Goal: Transaction & Acquisition: Book appointment/travel/reservation

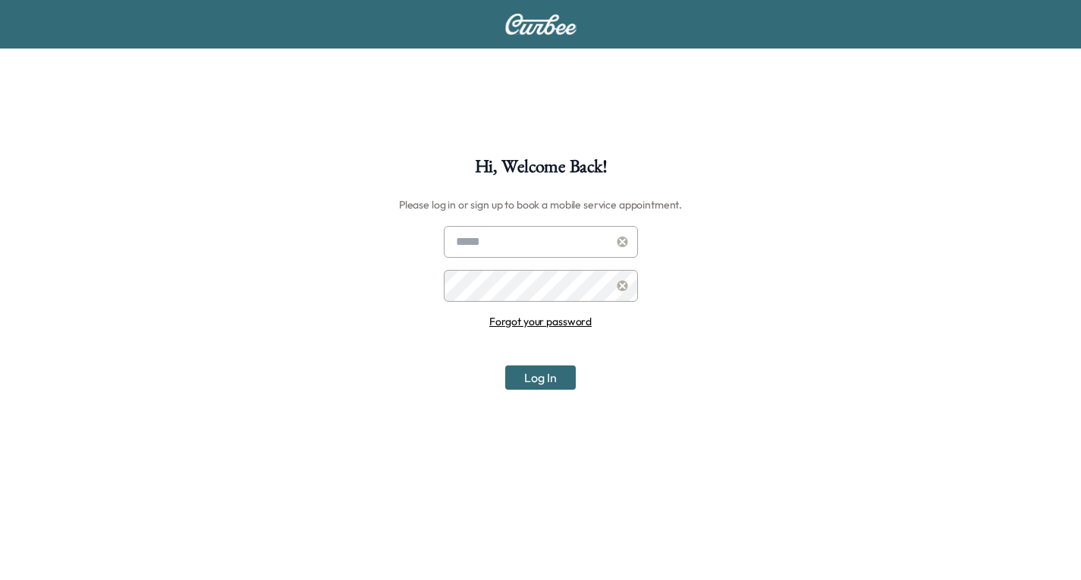
type input "**********"
click at [548, 246] on input "**********" at bounding box center [541, 242] width 194 height 32
click at [534, 378] on button "Log In" at bounding box center [540, 378] width 71 height 24
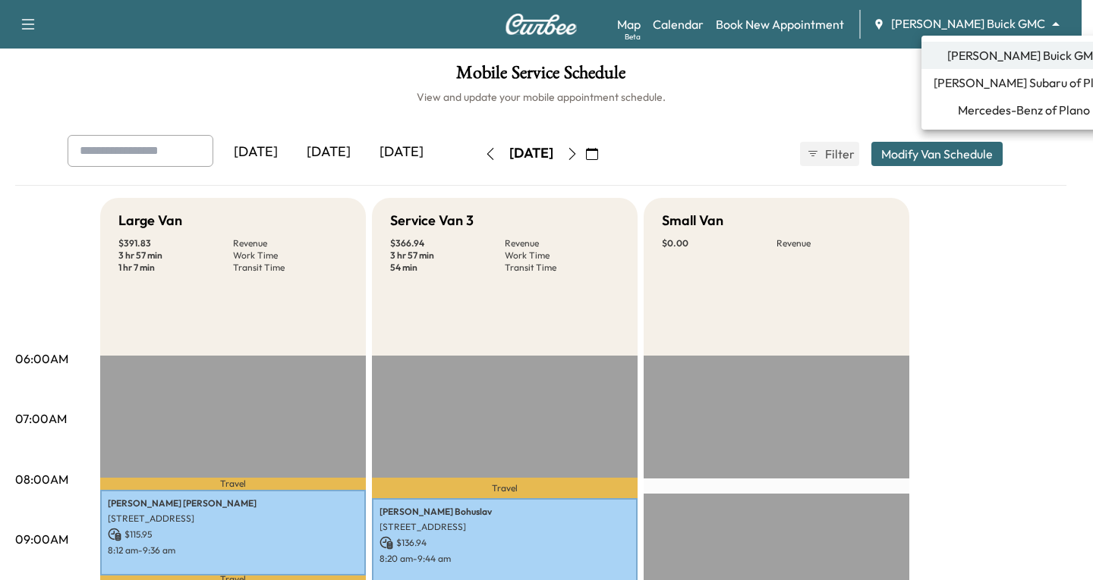
click at [1055, 20] on body "Support Log Out Map Beta Calendar Book New Appointment [PERSON_NAME] Buick GMC …" at bounding box center [546, 290] width 1093 height 580
click at [999, 107] on span "Mercedes-Benz of Plano" at bounding box center [1024, 110] width 132 height 18
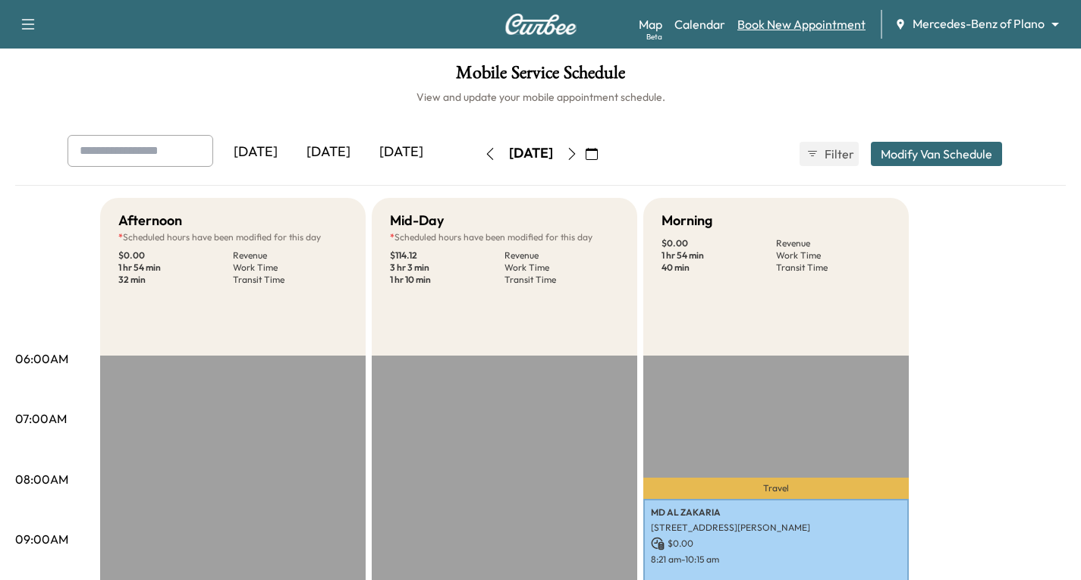
click at [802, 23] on link "Book New Appointment" at bounding box center [802, 24] width 128 height 18
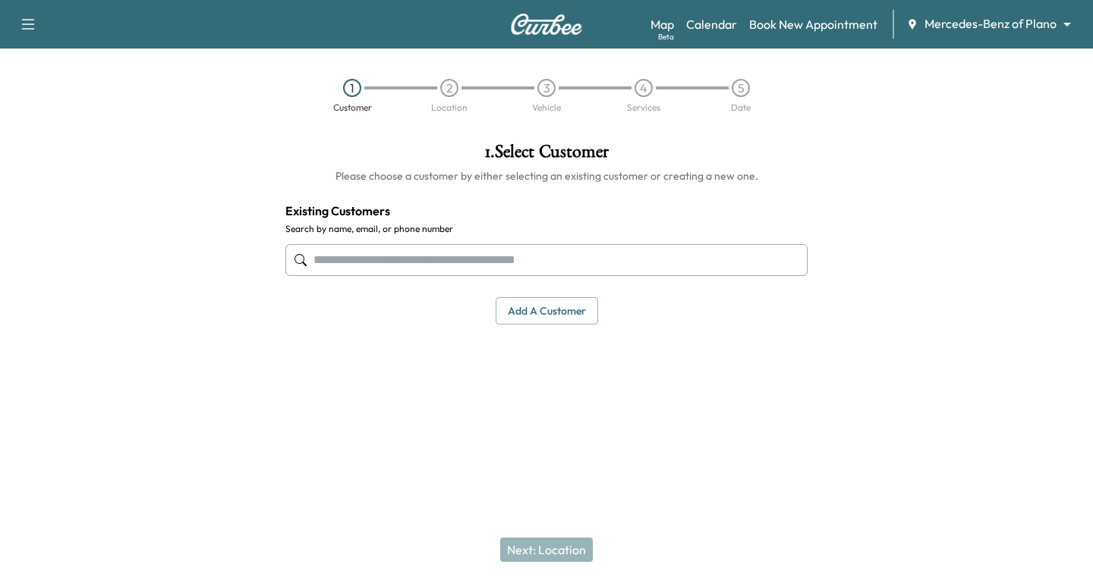
click at [370, 263] on input "text" at bounding box center [546, 260] width 522 height 32
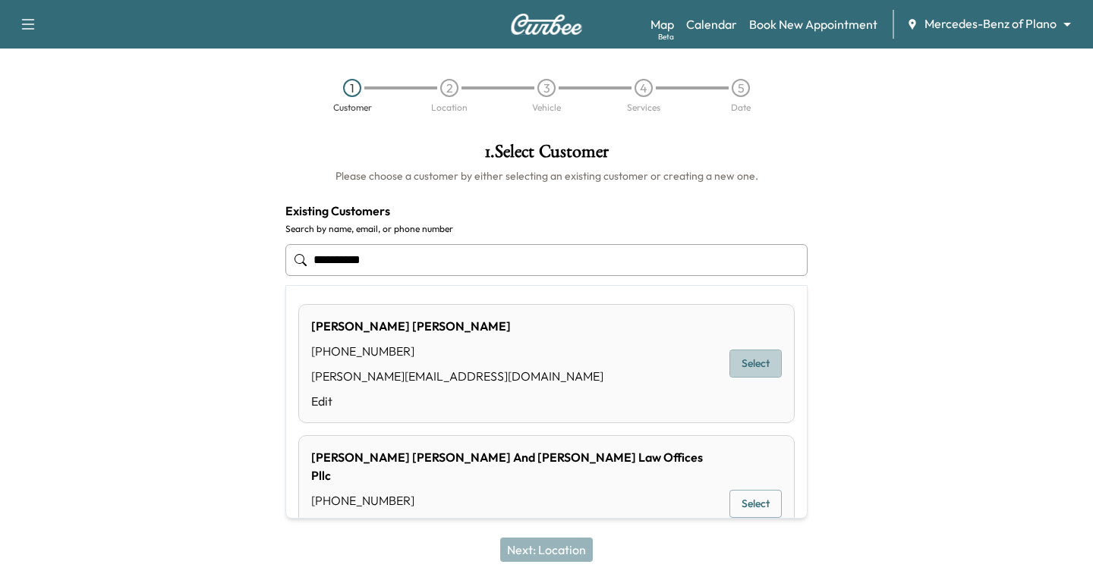
click at [748, 366] on button "Select" at bounding box center [755, 364] width 52 height 28
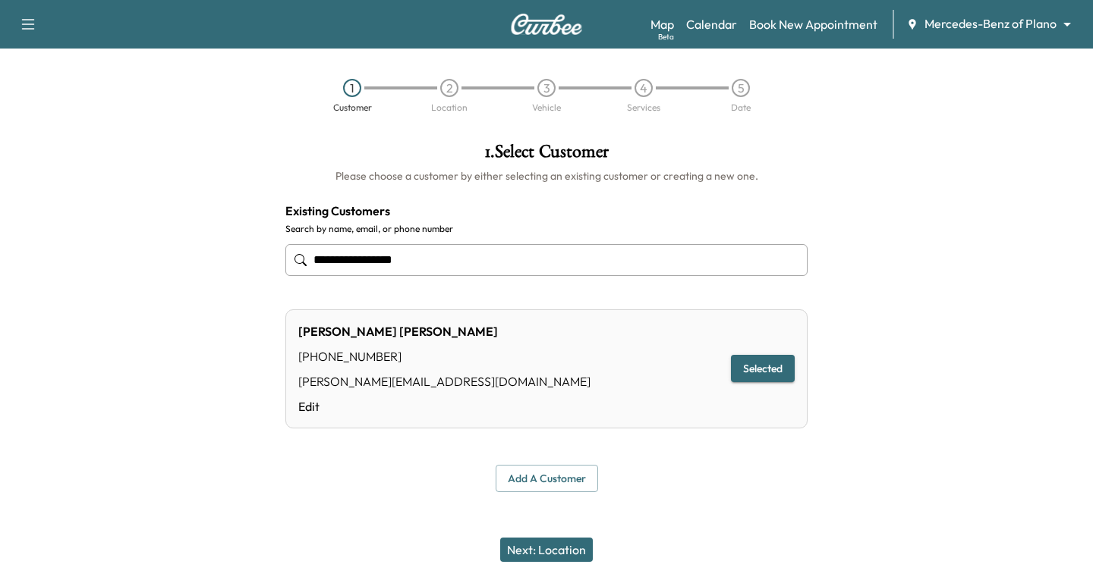
type input "**********"
click at [564, 546] on button "Next: Location" at bounding box center [546, 550] width 93 height 24
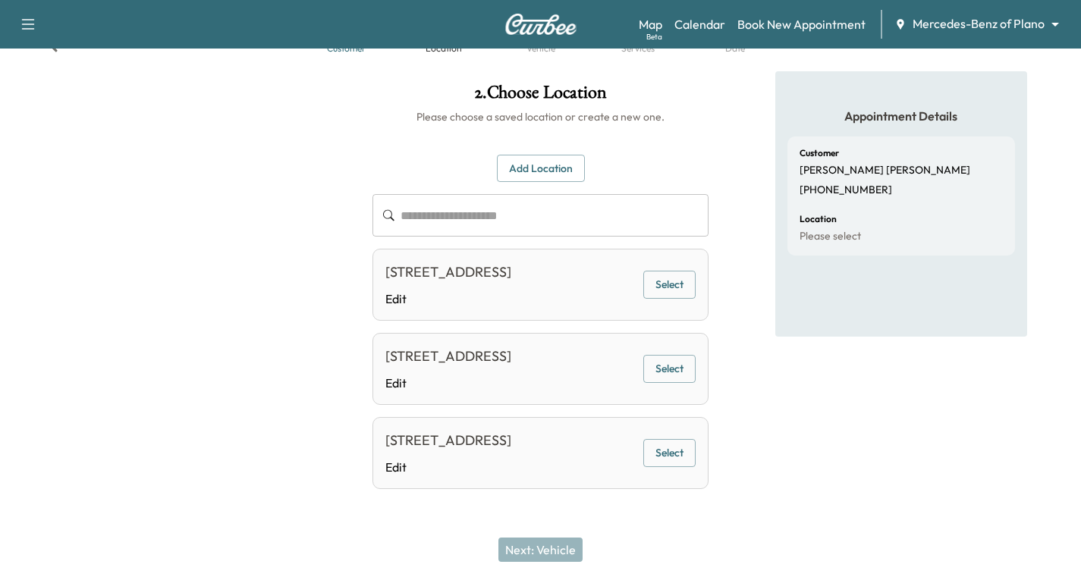
scroll to position [123, 0]
click at [530, 155] on button "Add Location" at bounding box center [541, 169] width 88 height 28
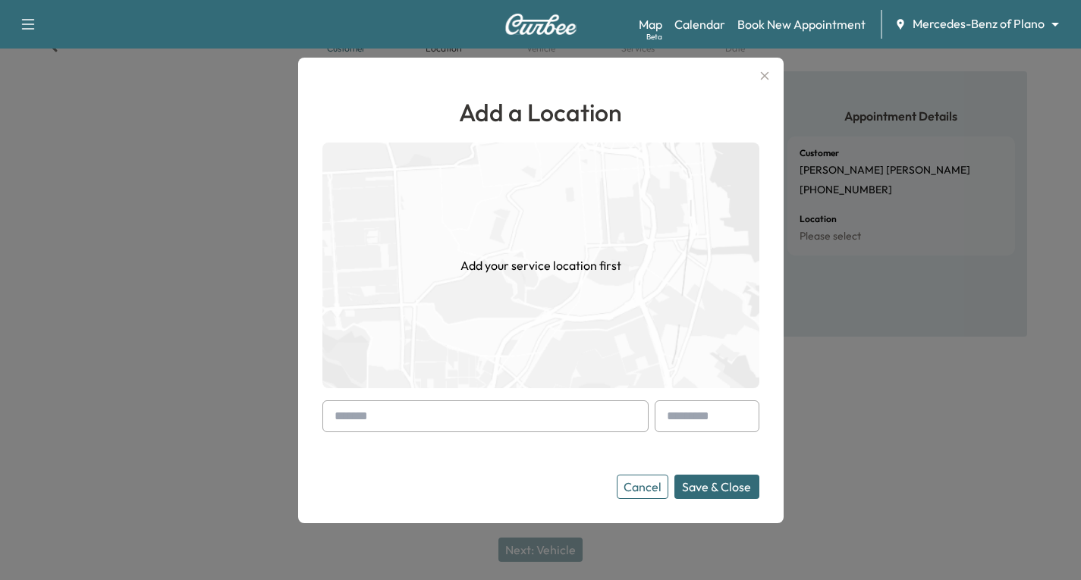
click at [333, 414] on div at bounding box center [485, 417] width 326 height 32
click at [334, 420] on div at bounding box center [338, 416] width 18 height 18
drag, startPoint x: 339, startPoint y: 419, endPoint x: 329, endPoint y: 419, distance: 10.6
click at [331, 419] on div at bounding box center [485, 417] width 326 height 32
click at [326, 419] on div "Add a Location Add your service location first Cancel Save & Close" at bounding box center [541, 291] width 486 height 466
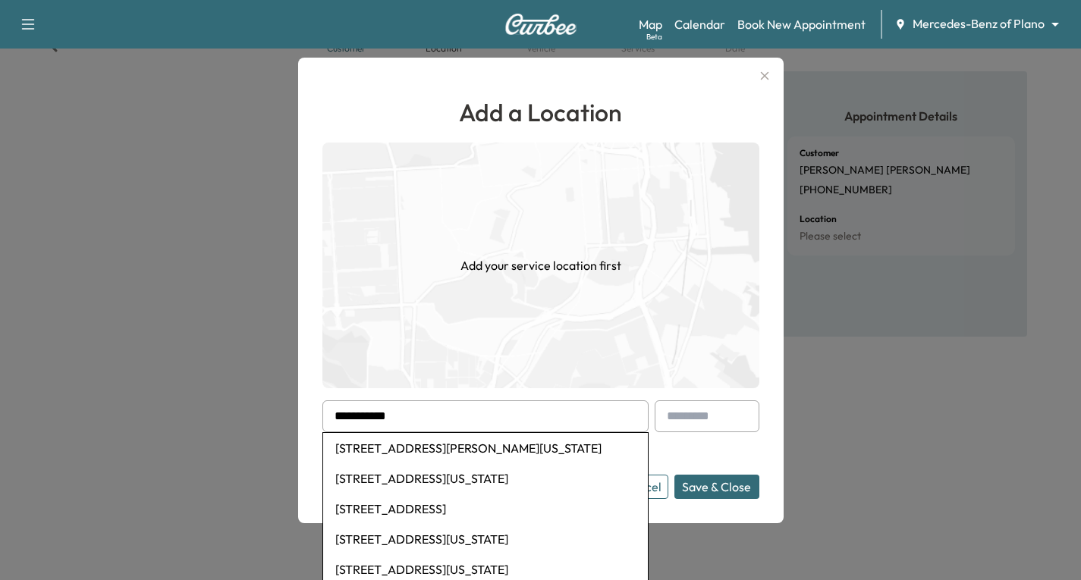
click at [399, 505] on li "[STREET_ADDRESS]" at bounding box center [485, 509] width 325 height 30
type input "**********"
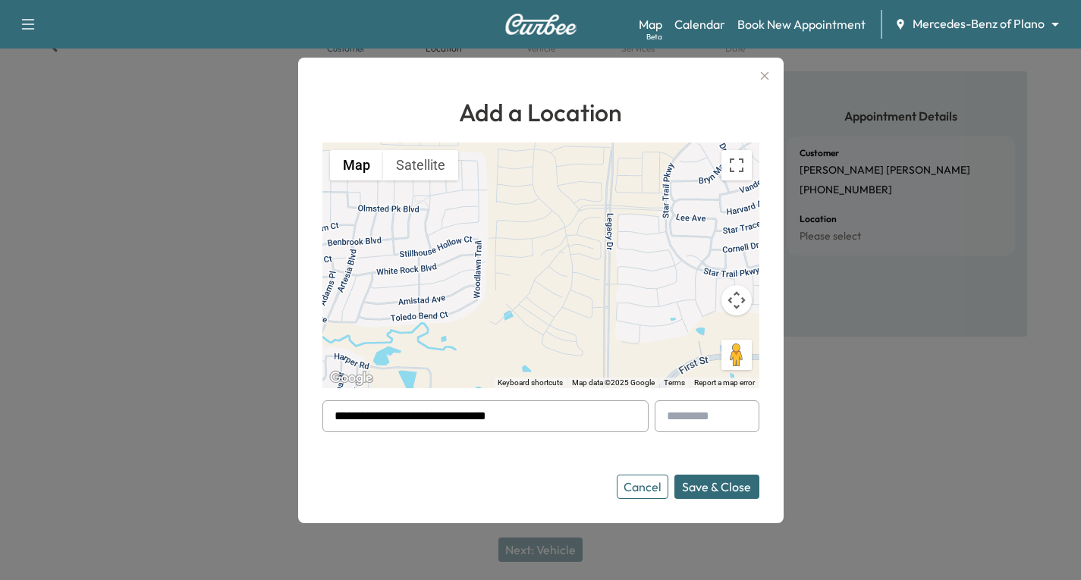
click at [715, 487] on button "Save & Close" at bounding box center [717, 487] width 85 height 24
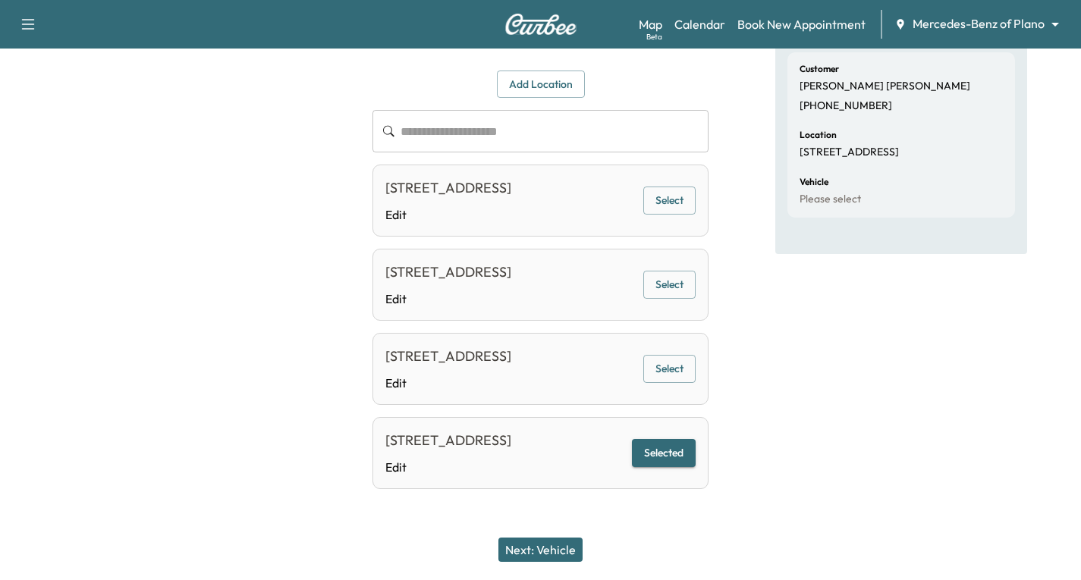
scroll to position [207, 0]
click at [668, 457] on button "Selected" at bounding box center [664, 453] width 64 height 28
click at [543, 555] on button "Next: Vehicle" at bounding box center [541, 550] width 84 height 24
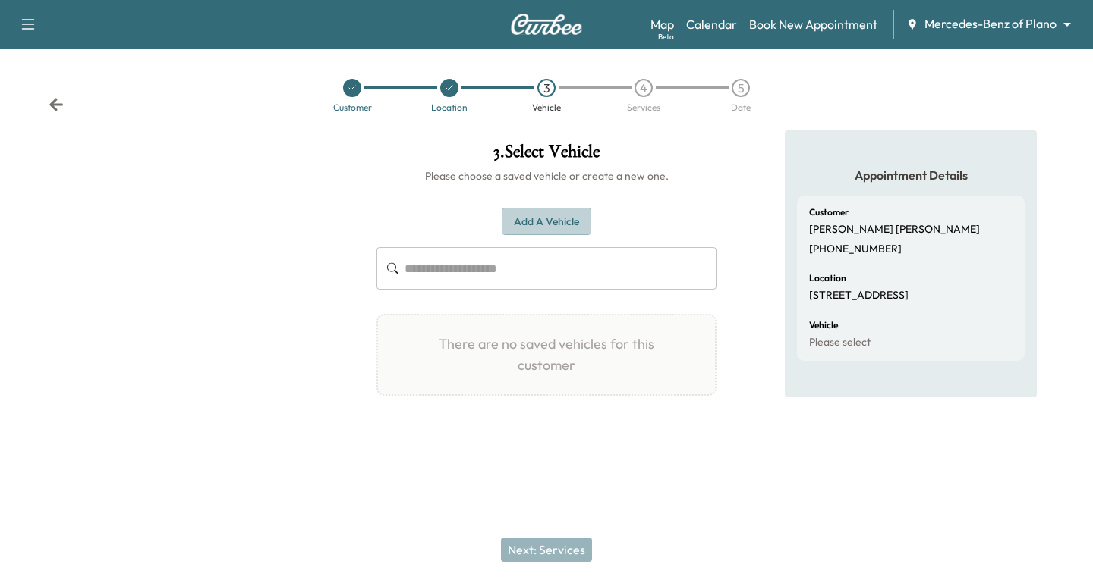
click at [541, 209] on button "Add a Vehicle" at bounding box center [547, 222] width 90 height 28
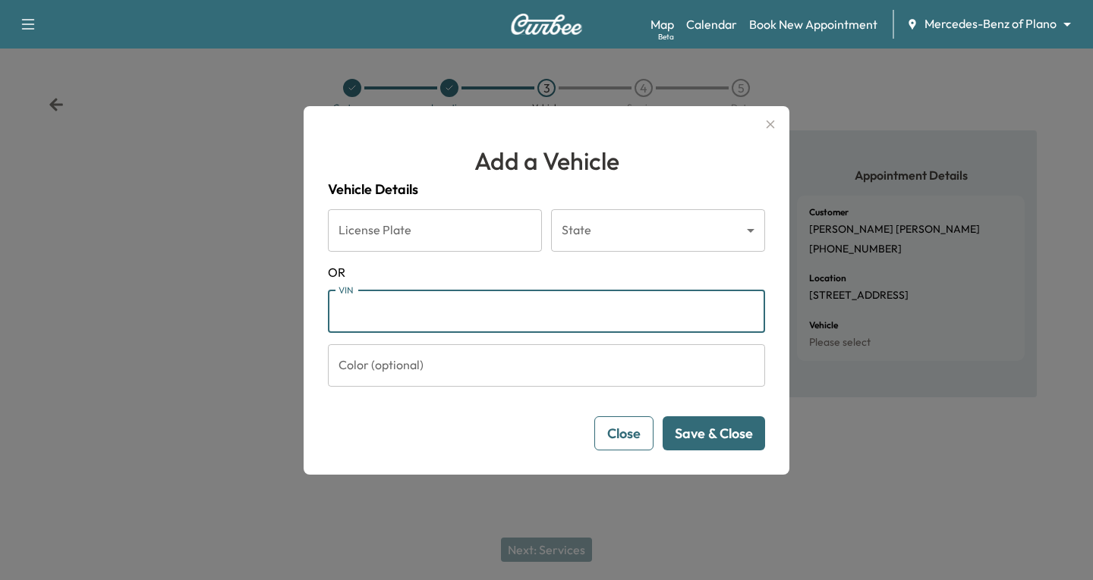
click at [351, 312] on input "VIN" at bounding box center [546, 312] width 437 height 42
paste input "**********"
type input "**********"
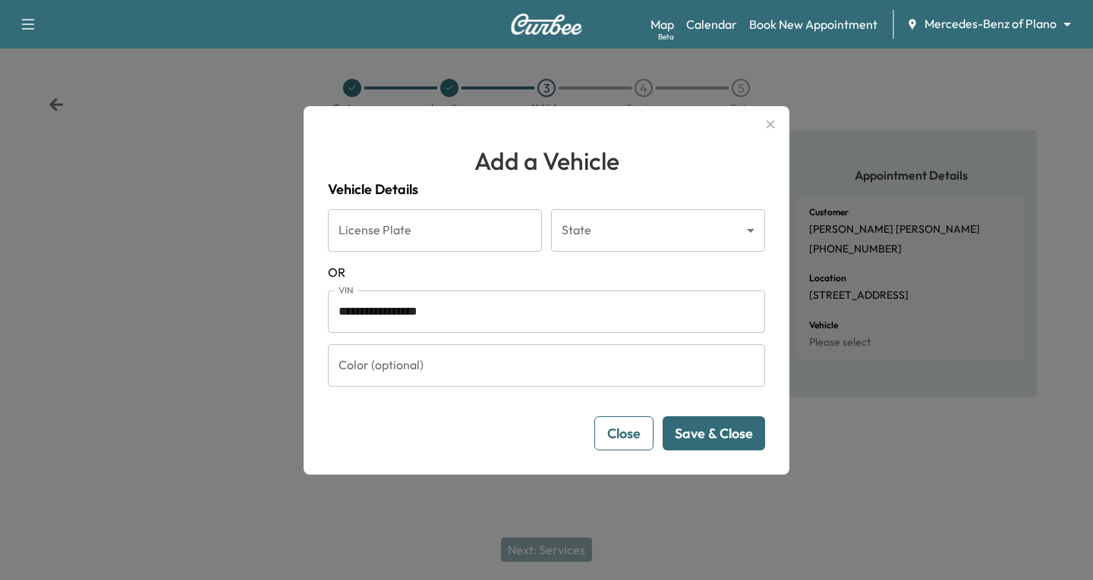
click at [744, 429] on button "Save & Close" at bounding box center [713, 434] width 102 height 34
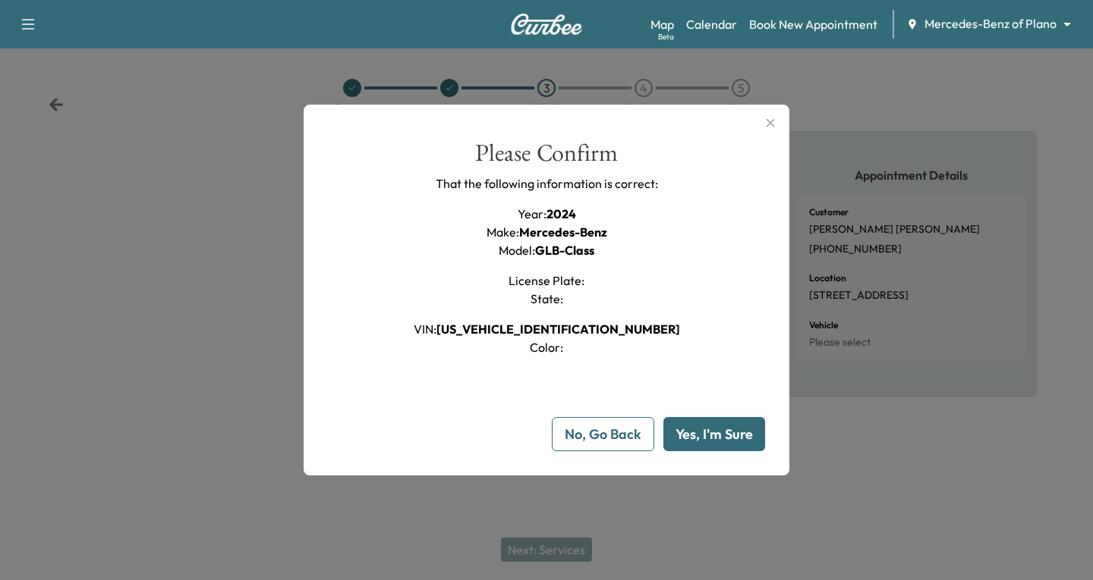
click at [703, 435] on button "Yes, I'm Sure" at bounding box center [714, 434] width 102 height 34
click at [722, 437] on button "Yes, I'm Sure" at bounding box center [714, 434] width 102 height 34
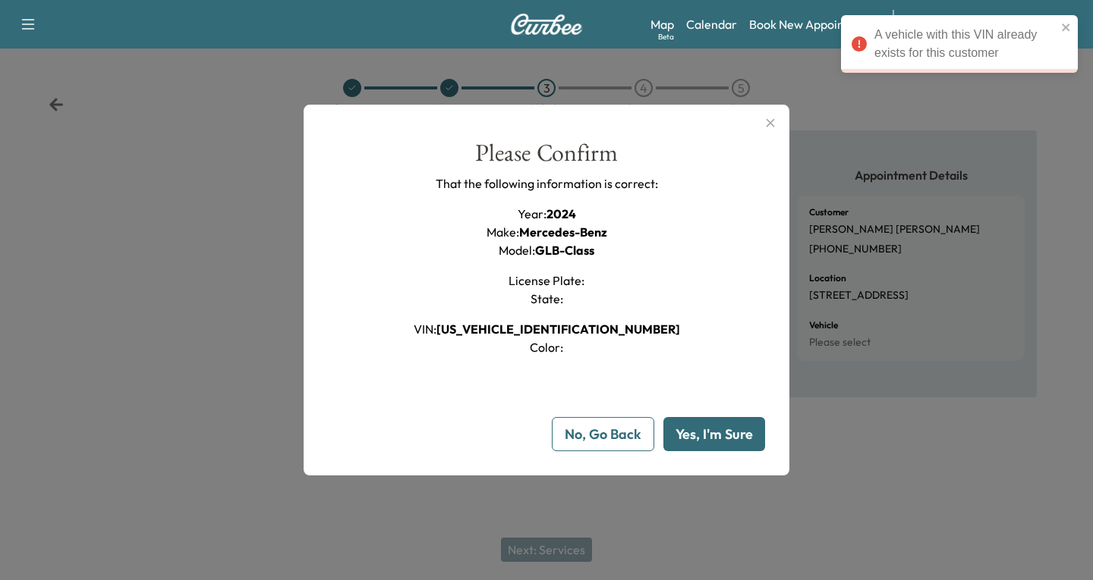
click at [522, 547] on div at bounding box center [546, 290] width 1093 height 580
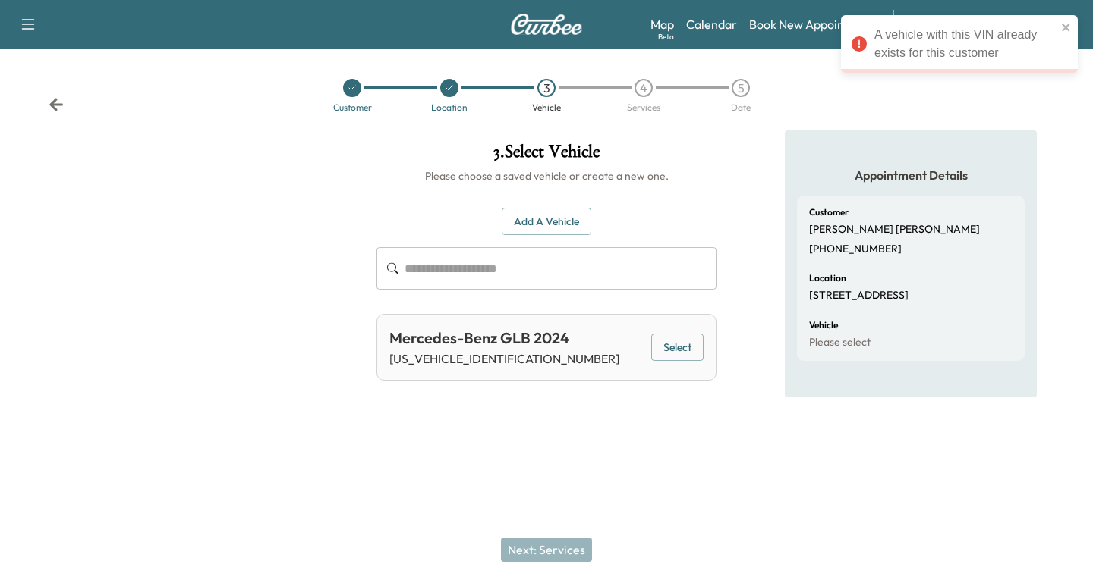
click at [667, 510] on div "**********" at bounding box center [546, 290] width 1093 height 580
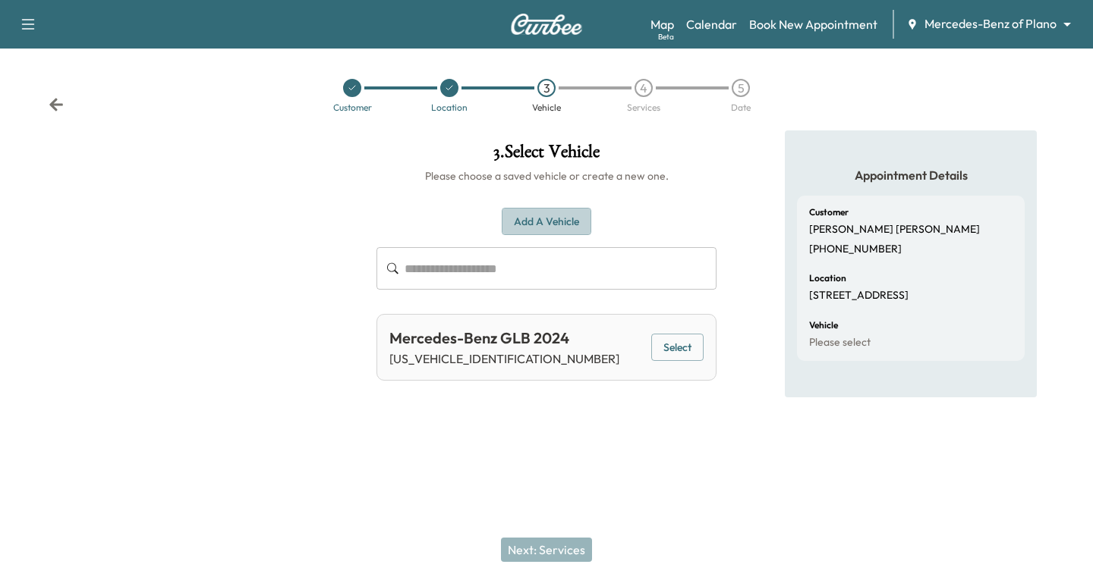
click at [536, 215] on button "Add a Vehicle" at bounding box center [547, 222] width 90 height 28
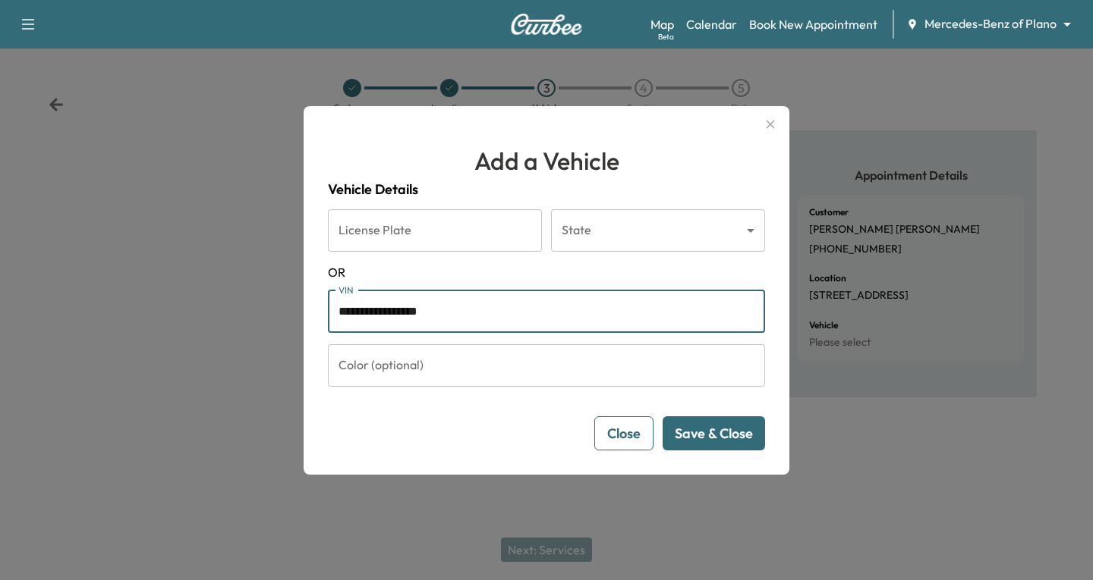
drag, startPoint x: 470, startPoint y: 313, endPoint x: 297, endPoint y: 348, distance: 177.4
click at [297, 348] on div "**********" at bounding box center [546, 290] width 1093 height 580
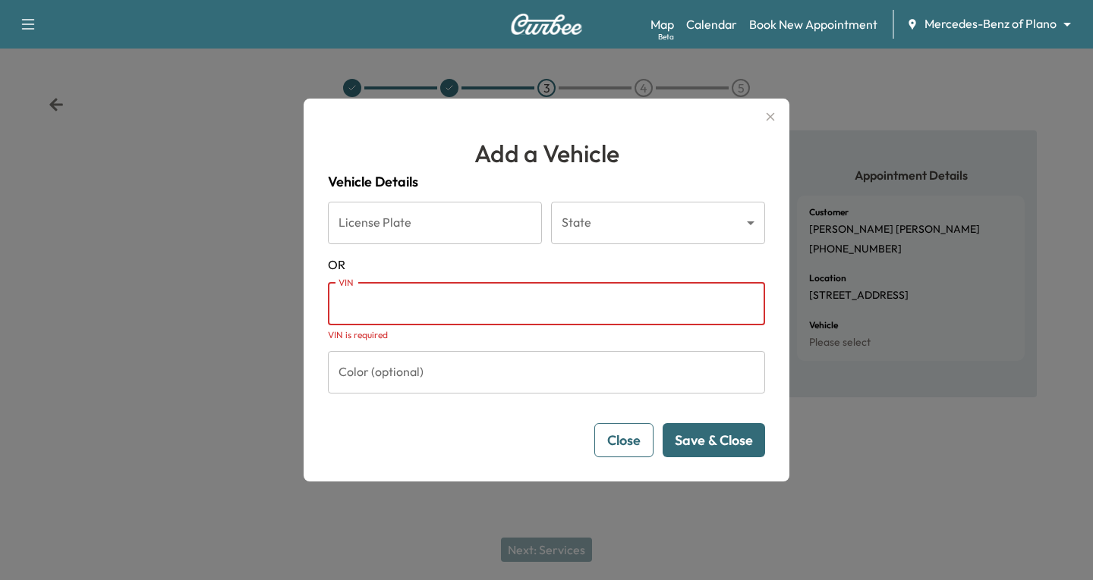
click at [343, 308] on input "VIN" at bounding box center [546, 304] width 437 height 42
paste input "**********"
type input "**********"
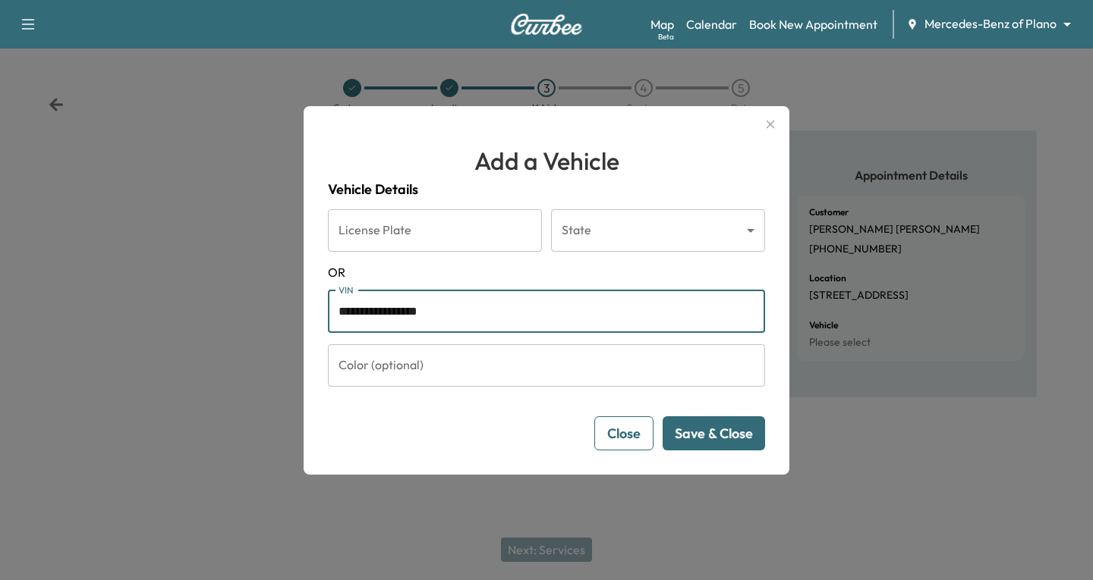
click at [739, 432] on button "Save & Close" at bounding box center [713, 434] width 102 height 34
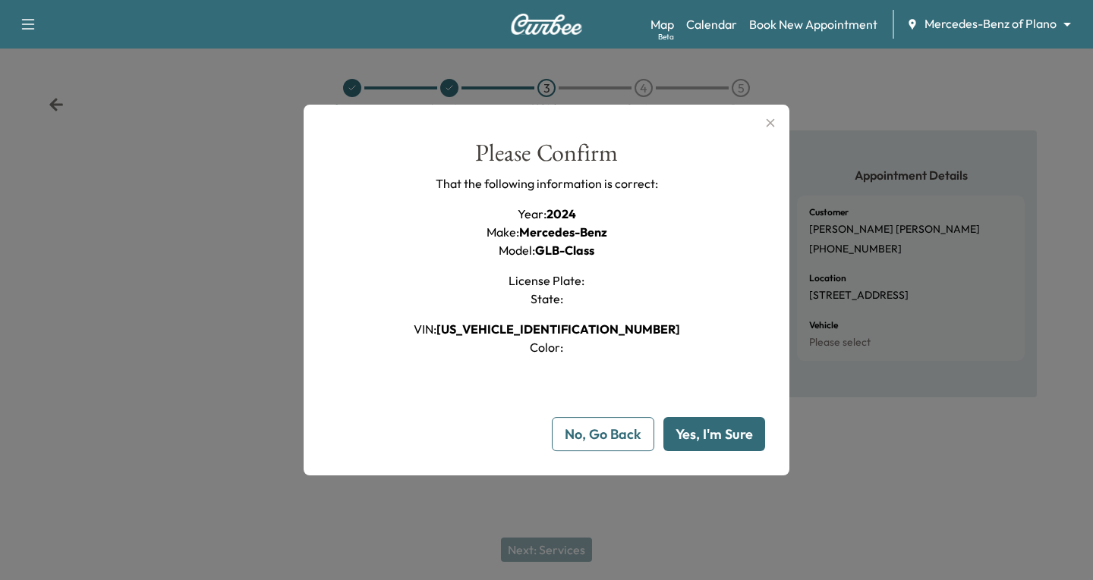
click at [735, 436] on button "Yes, I'm Sure" at bounding box center [714, 434] width 102 height 34
click at [772, 121] on icon "button" at bounding box center [770, 123] width 18 height 18
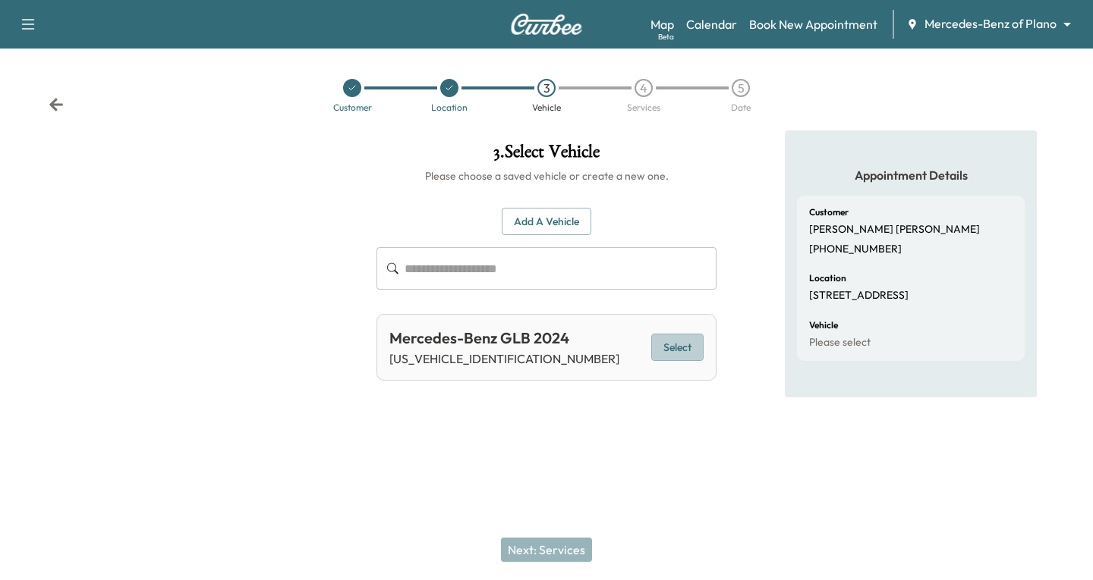
click at [682, 351] on button "Select" at bounding box center [677, 348] width 52 height 28
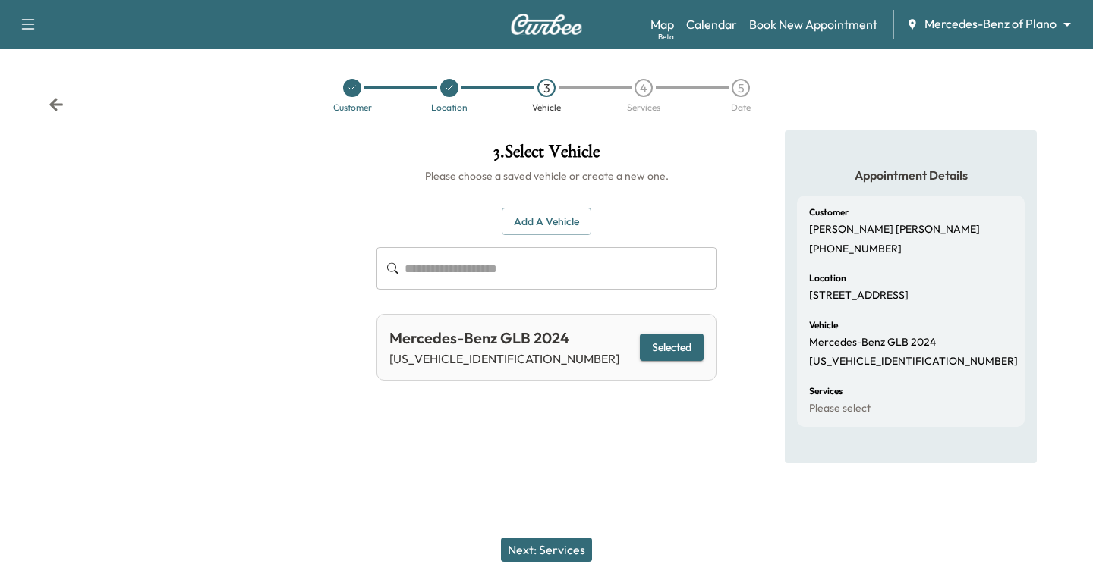
click at [541, 549] on button "Next: Services" at bounding box center [546, 550] width 91 height 24
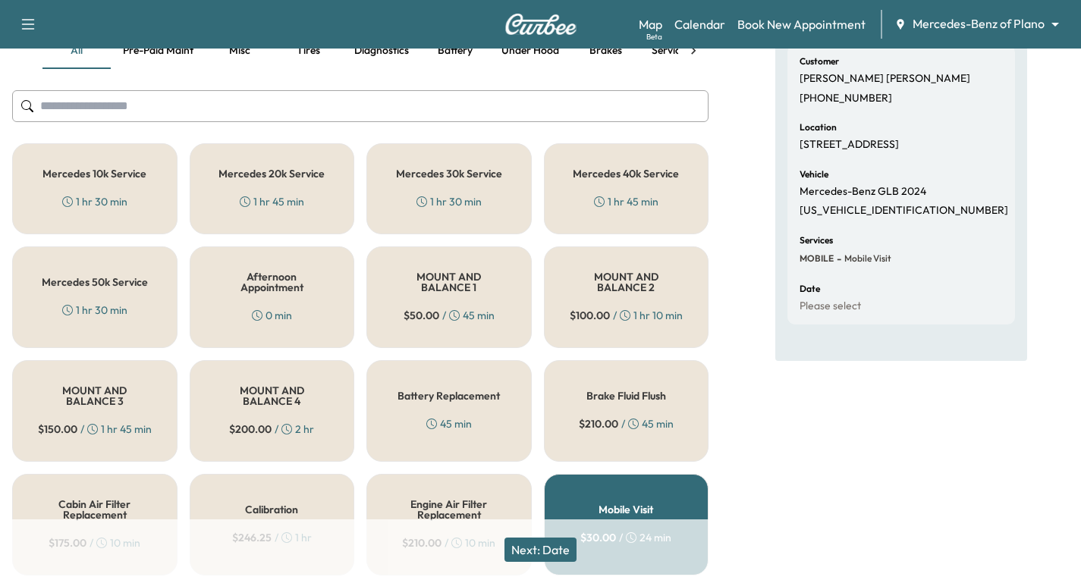
scroll to position [152, 0]
click at [115, 197] on div "1 hr 30 min" at bounding box center [94, 200] width 65 height 15
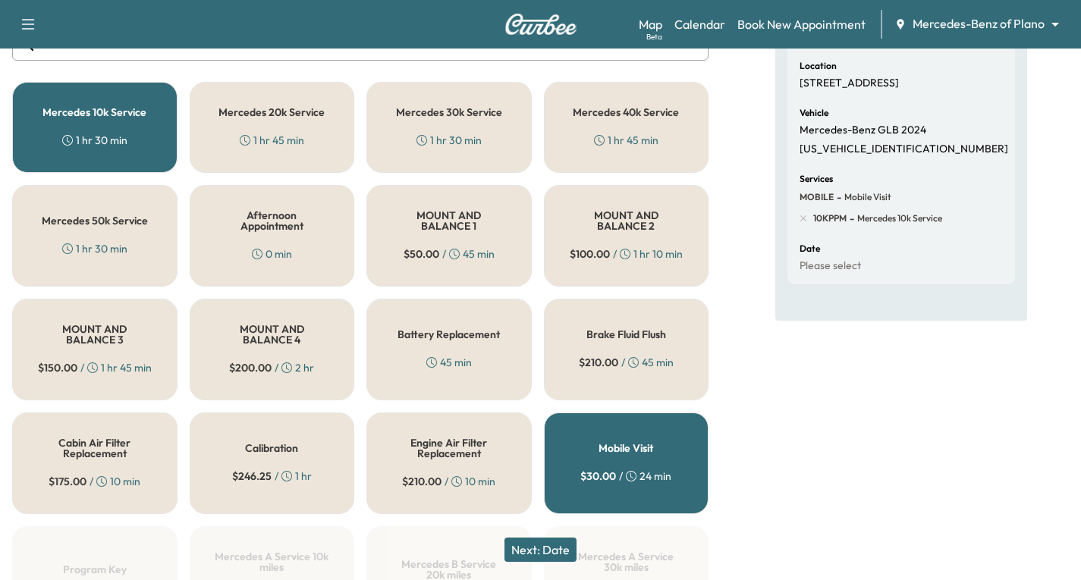
scroll to position [304, 0]
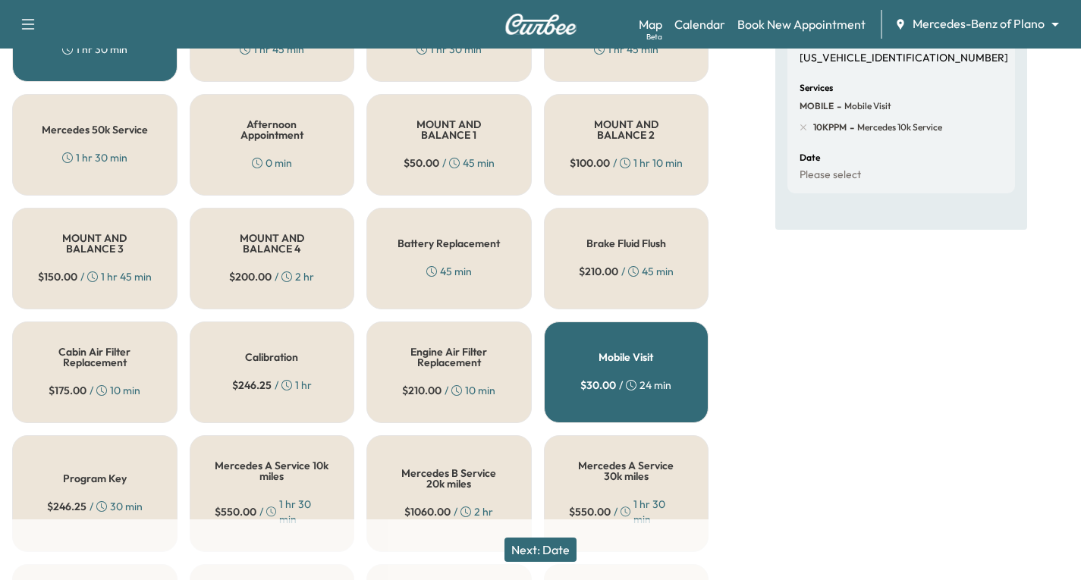
click at [553, 543] on button "Next: Date" at bounding box center [541, 550] width 72 height 24
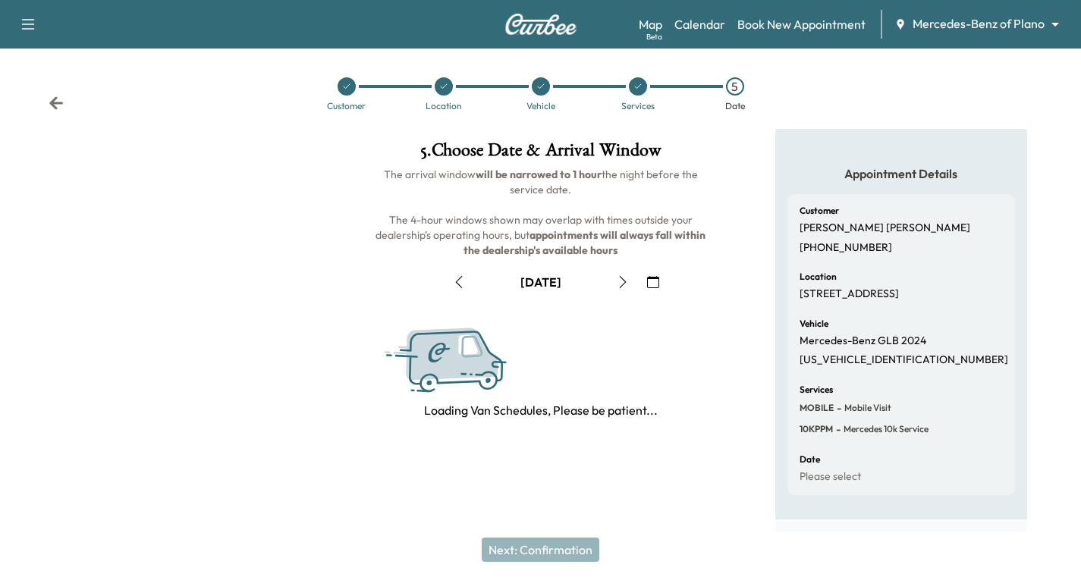
scroll to position [179, 0]
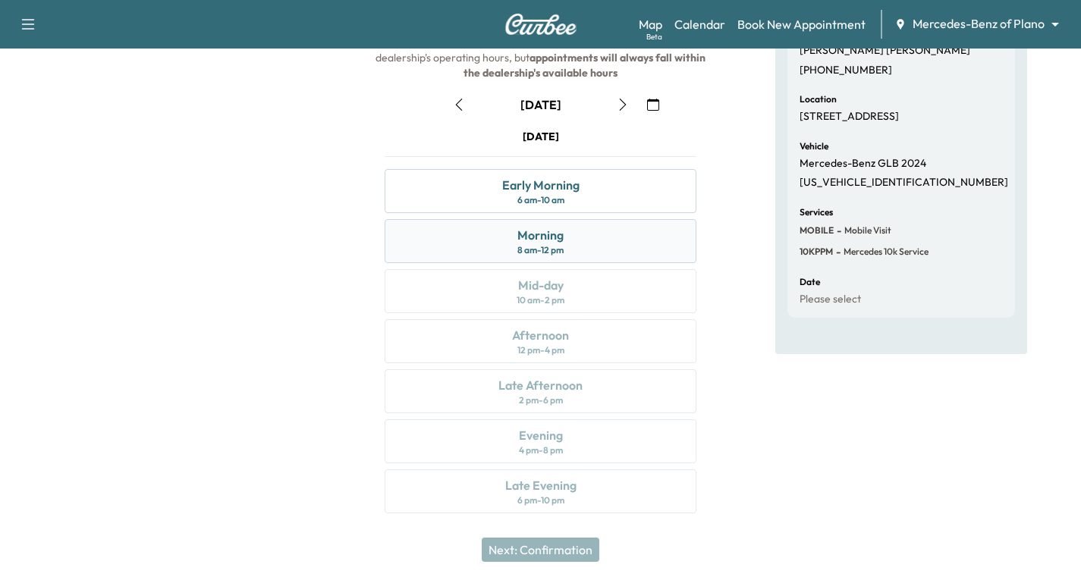
click at [606, 244] on div "Morning 8 am - 12 pm" at bounding box center [541, 241] width 312 height 44
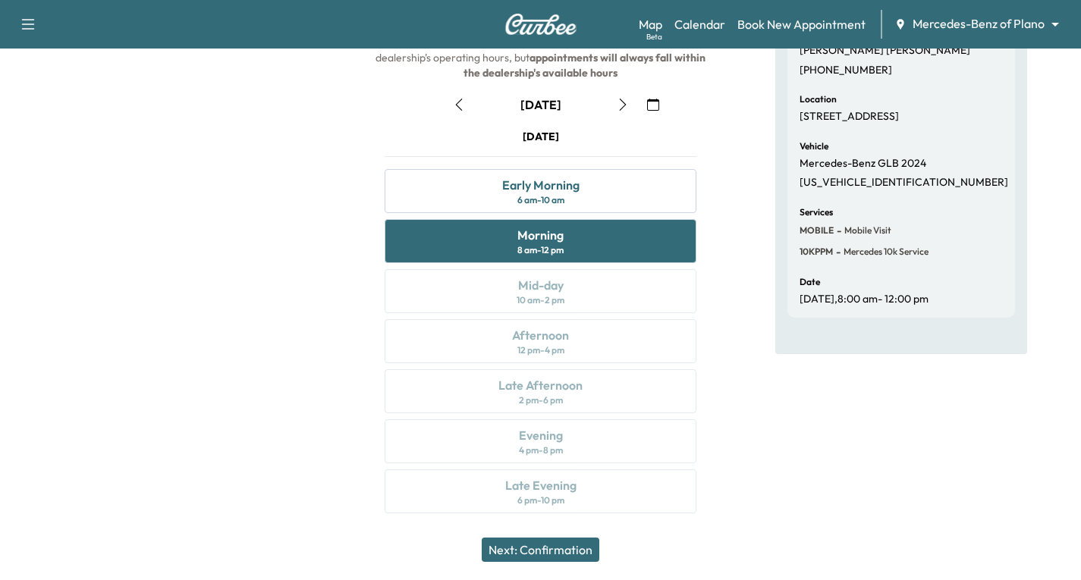
click at [545, 546] on button "Next: Confirmation" at bounding box center [541, 550] width 118 height 24
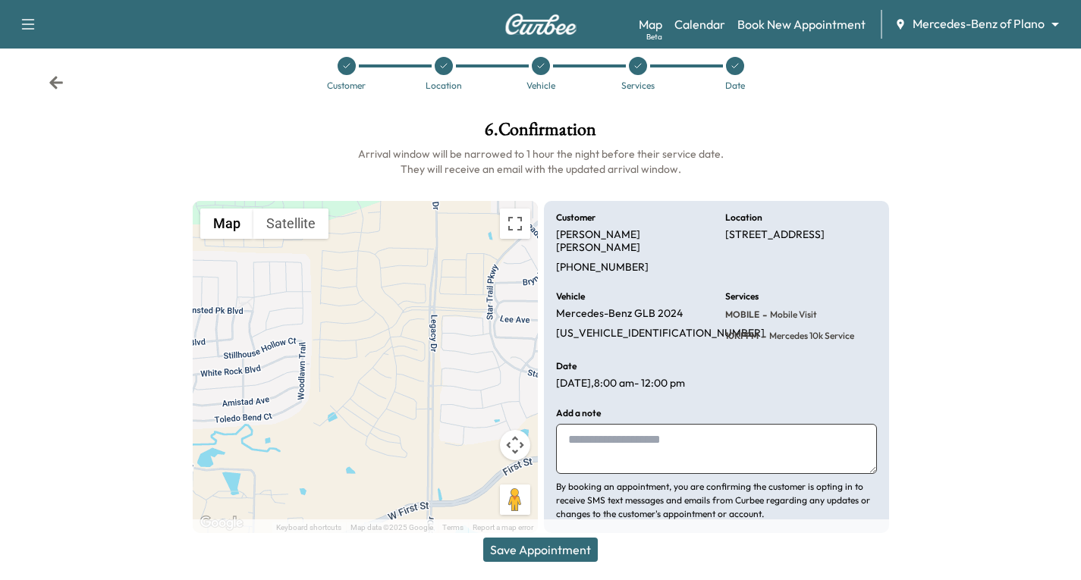
click at [546, 543] on button "Save Appointment" at bounding box center [540, 550] width 115 height 24
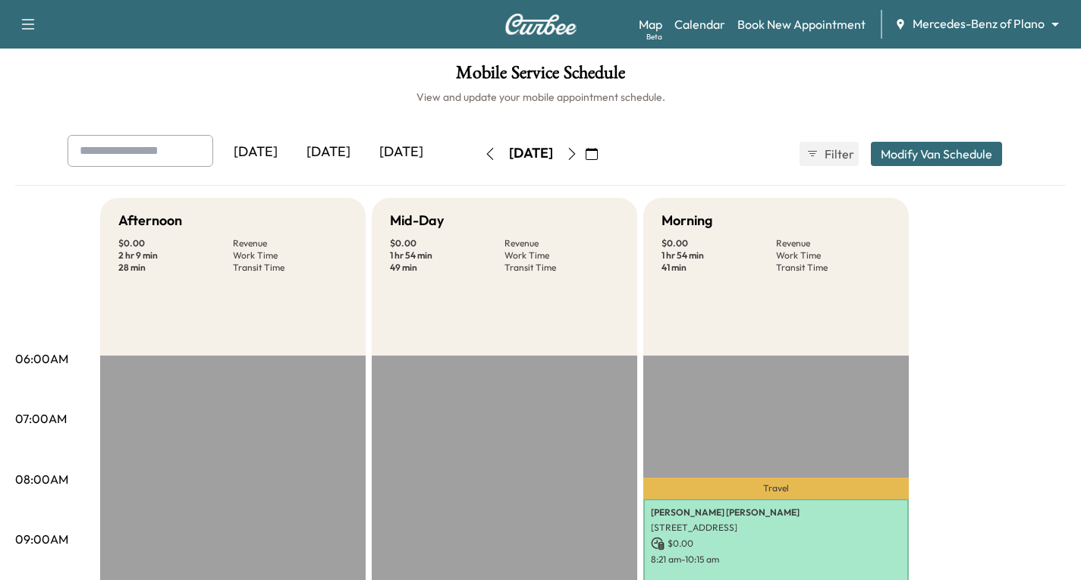
click at [30, 25] on icon "button" at bounding box center [28, 24] width 18 height 18
click at [51, 83] on button "Log Out" at bounding box center [53, 86] width 57 height 24
